Goal: Check status

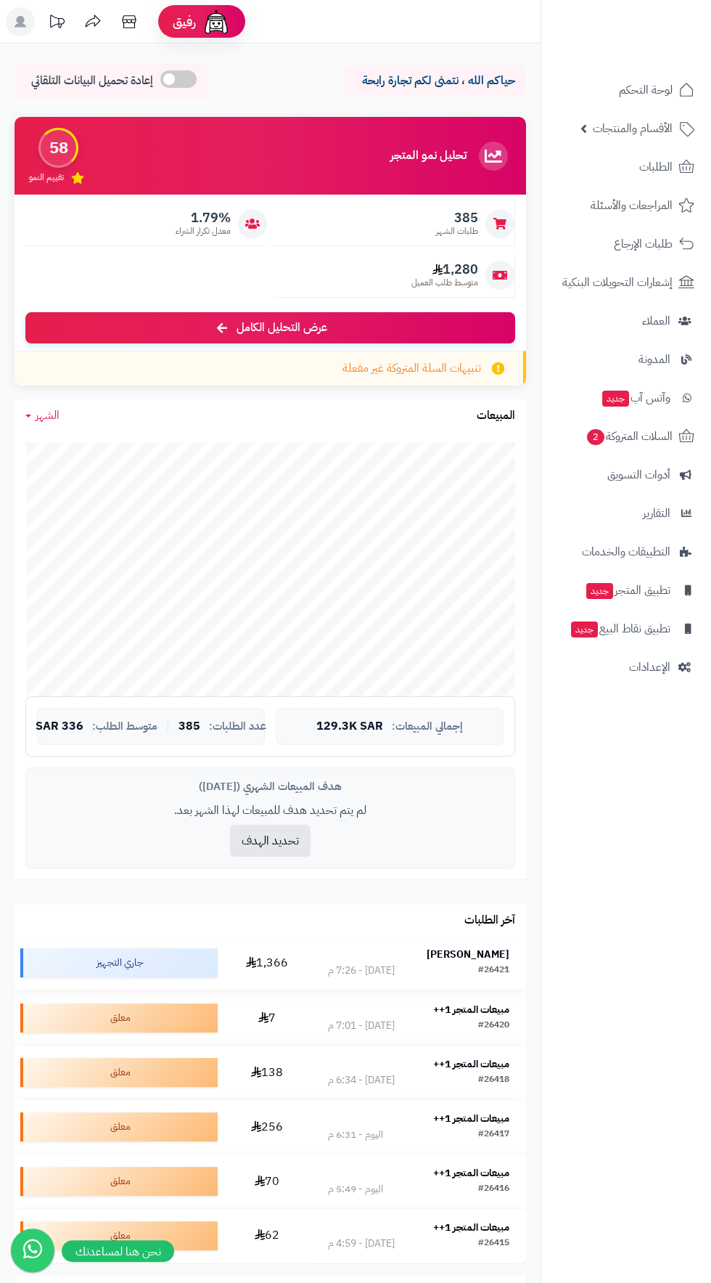
click at [498, 965] on div "#26421" at bounding box center [493, 970] width 31 height 15
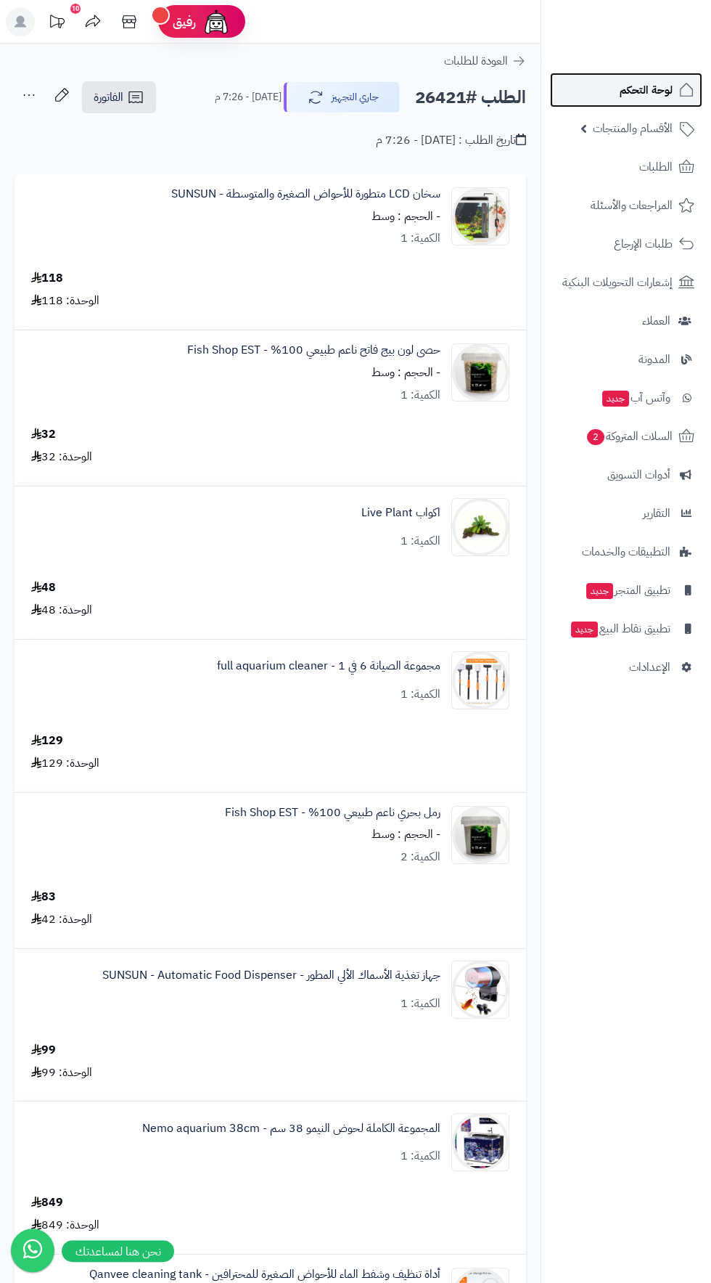
click at [641, 89] on span "لوحة التحكم" at bounding box center [646, 90] width 53 height 20
